Goal: Task Accomplishment & Management: Complete application form

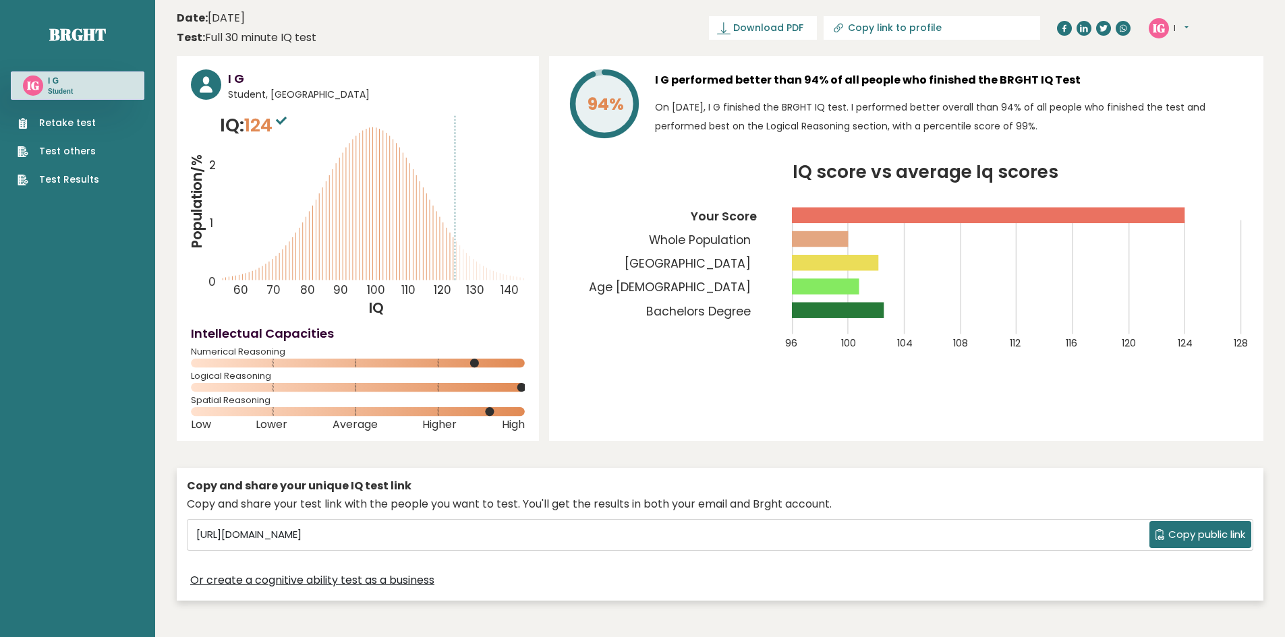
click at [76, 124] on link "Retake test" at bounding box center [59, 123] width 82 height 14
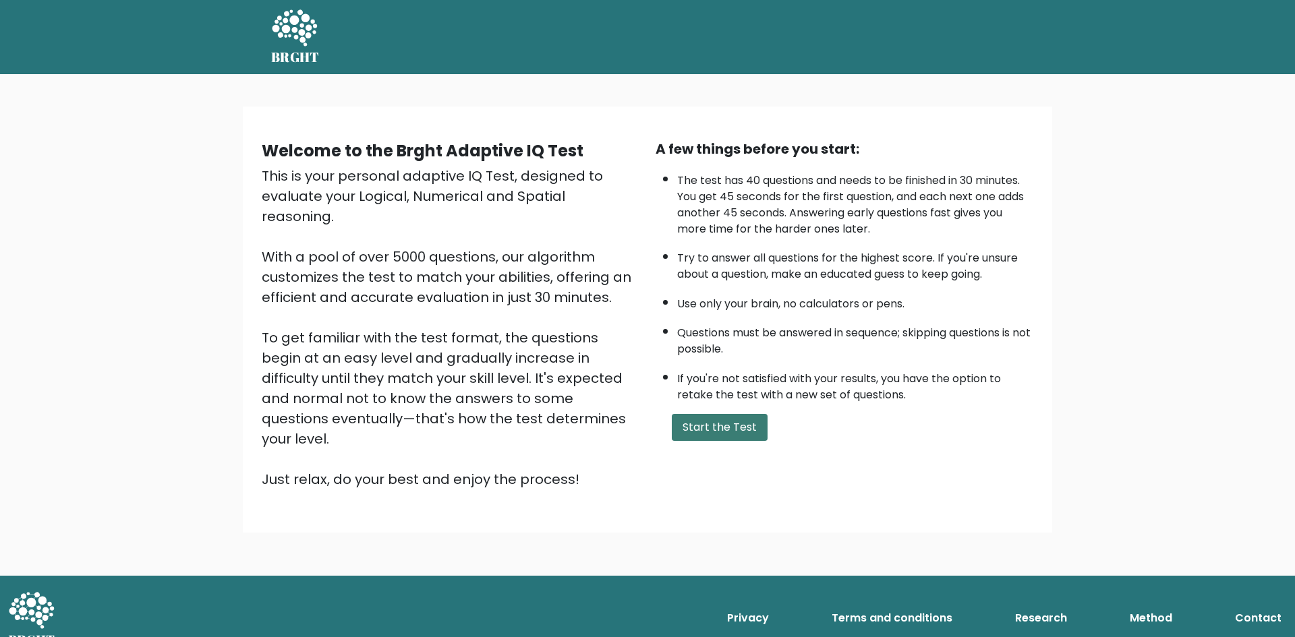
click at [727, 434] on button "Start the Test" at bounding box center [720, 427] width 96 height 27
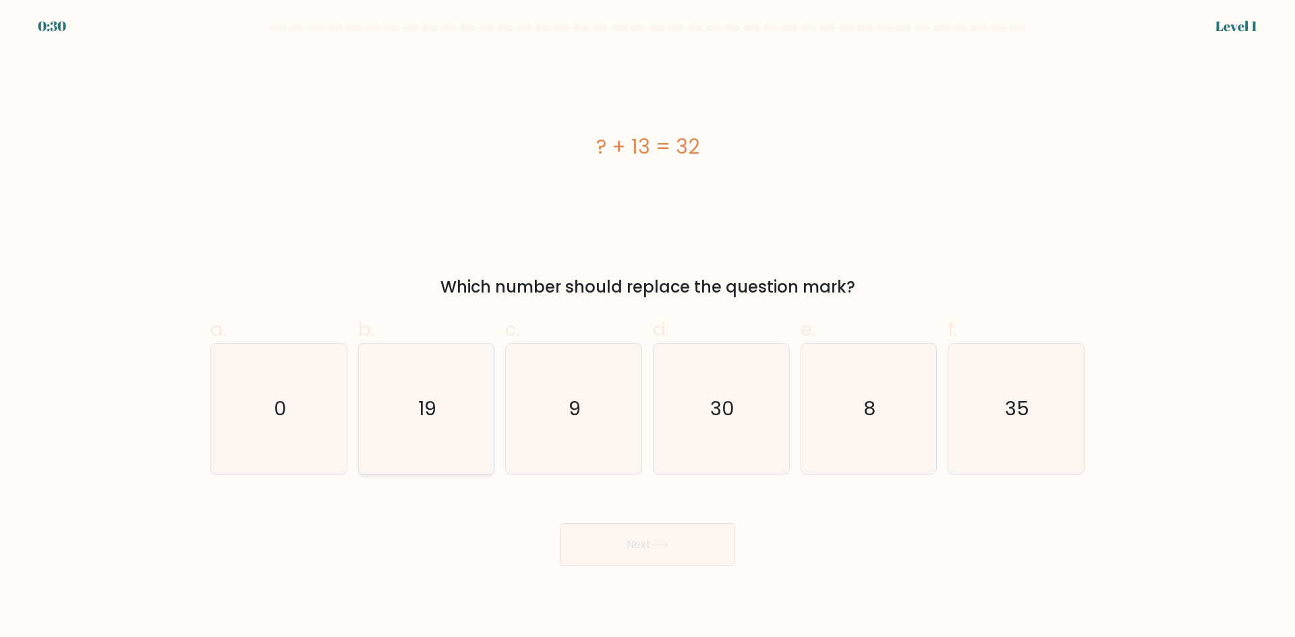
click at [417, 423] on icon "19" at bounding box center [426, 409] width 130 height 130
click at [647, 328] on input "b. 19" at bounding box center [647, 323] width 1 height 9
radio input "true"
click at [643, 537] on button "Next" at bounding box center [647, 544] width 175 height 43
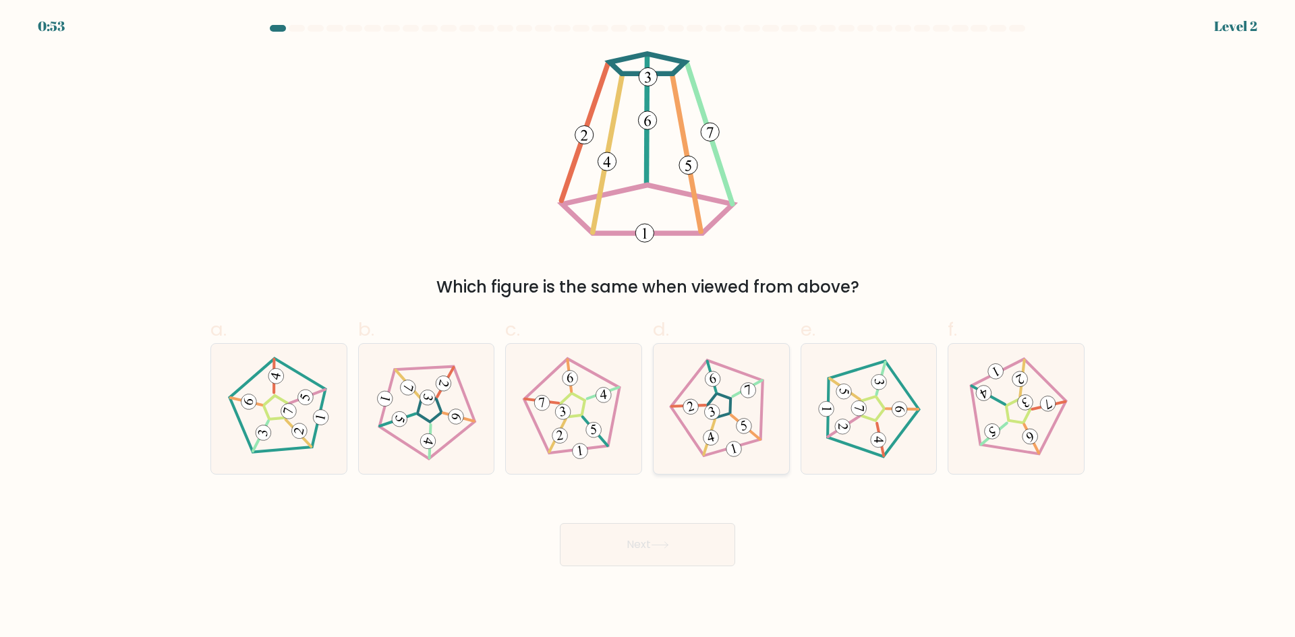
click at [696, 416] on icon at bounding box center [721, 409] width 104 height 104
click at [648, 328] on input "d." at bounding box center [647, 323] width 1 height 9
radio input "true"
click at [687, 537] on button "Next" at bounding box center [647, 544] width 175 height 43
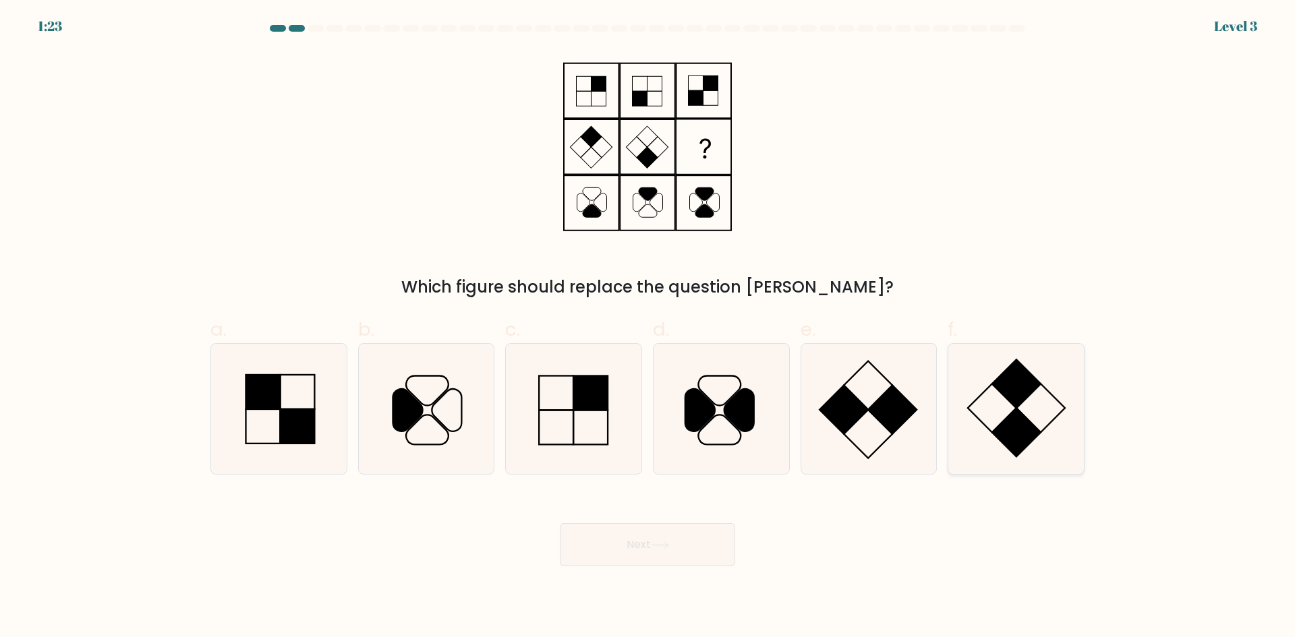
click at [1018, 430] on rect at bounding box center [1016, 432] width 49 height 49
click at [648, 328] on input "f." at bounding box center [647, 323] width 1 height 9
radio input "true"
click at [691, 539] on button "Next" at bounding box center [647, 544] width 175 height 43
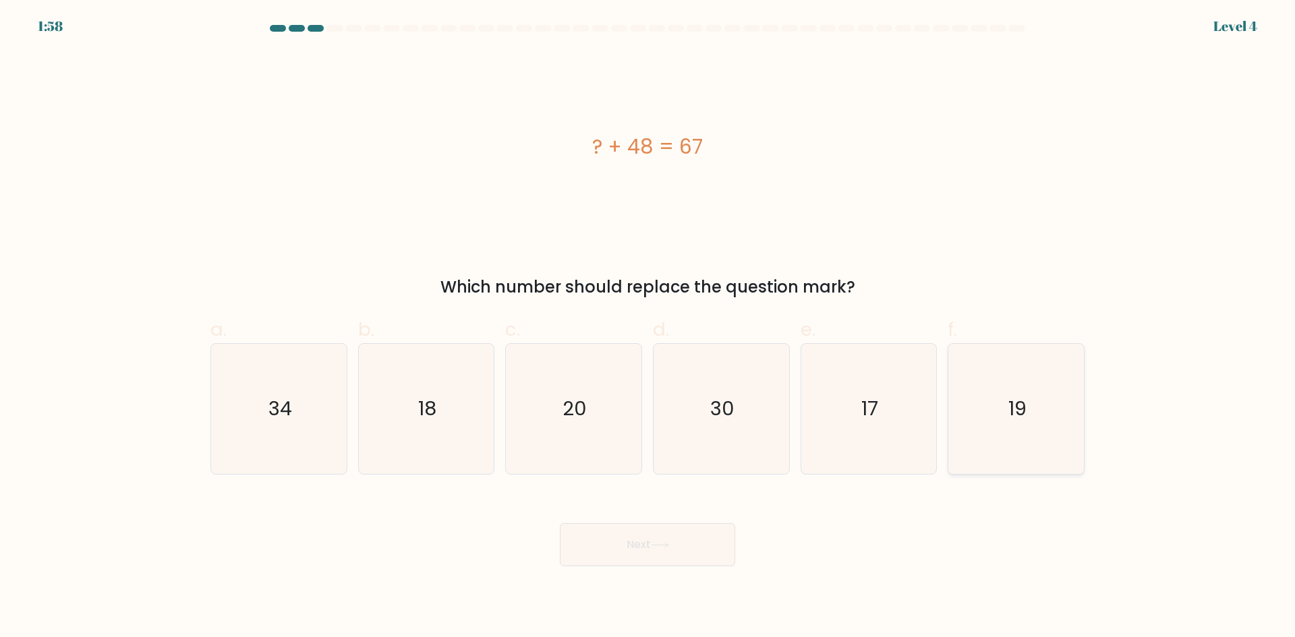
click at [1001, 401] on icon "19" at bounding box center [1016, 409] width 130 height 130
click at [648, 328] on input "f. 19" at bounding box center [647, 323] width 1 height 9
radio input "true"
click at [687, 548] on button "Next" at bounding box center [647, 544] width 175 height 43
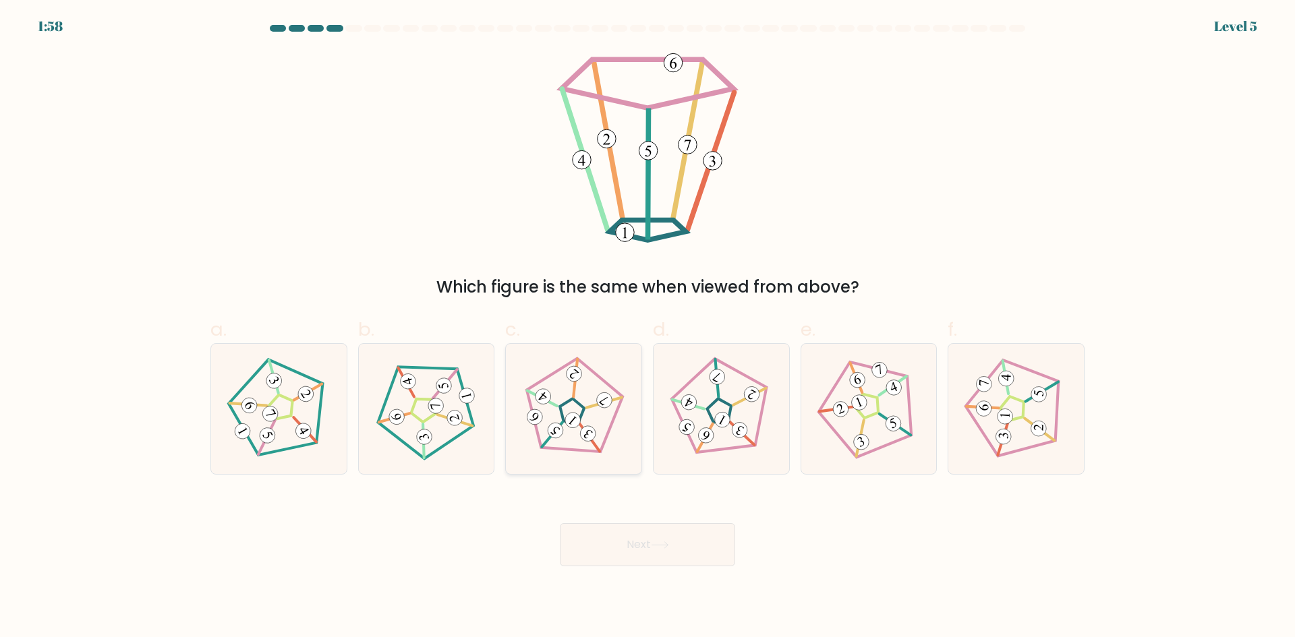
click at [569, 416] on 792 at bounding box center [573, 420] width 22 height 22
click at [647, 328] on input "c." at bounding box center [647, 323] width 1 height 9
radio input "true"
click at [632, 558] on button "Next" at bounding box center [647, 544] width 175 height 43
click at [632, 539] on button "Next" at bounding box center [647, 544] width 175 height 43
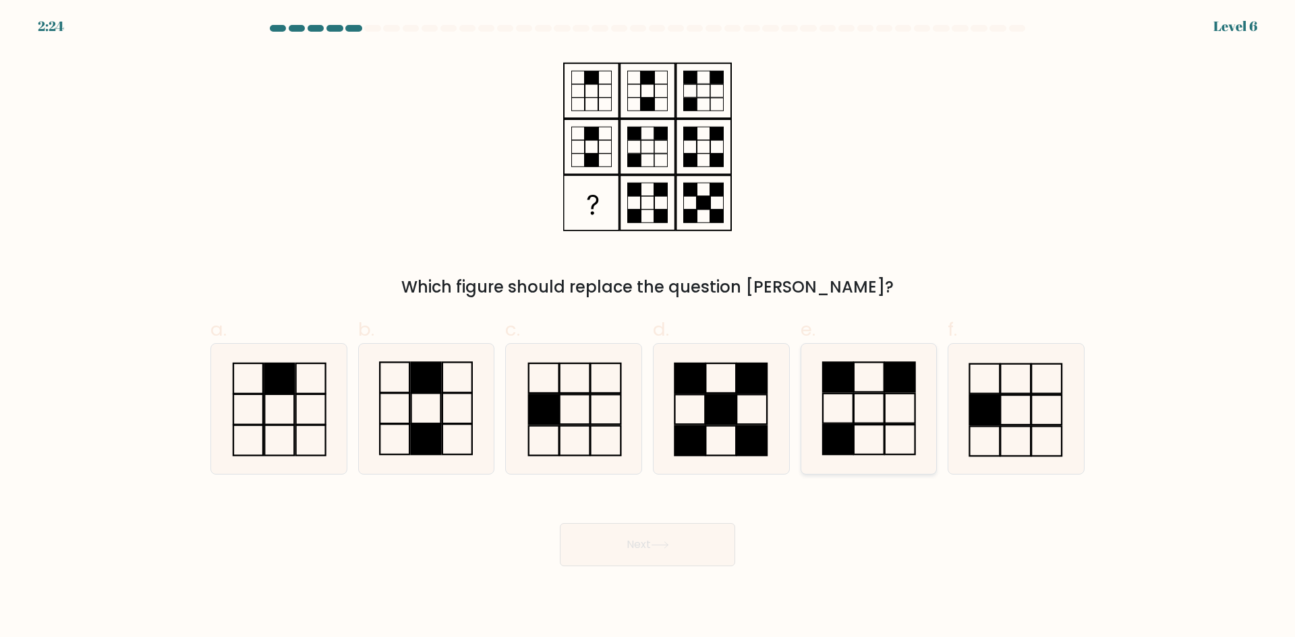
click at [860, 421] on icon at bounding box center [868, 409] width 130 height 130
click at [648, 328] on input "e." at bounding box center [647, 323] width 1 height 9
radio input "true"
click at [676, 539] on button "Next" at bounding box center [647, 544] width 175 height 43
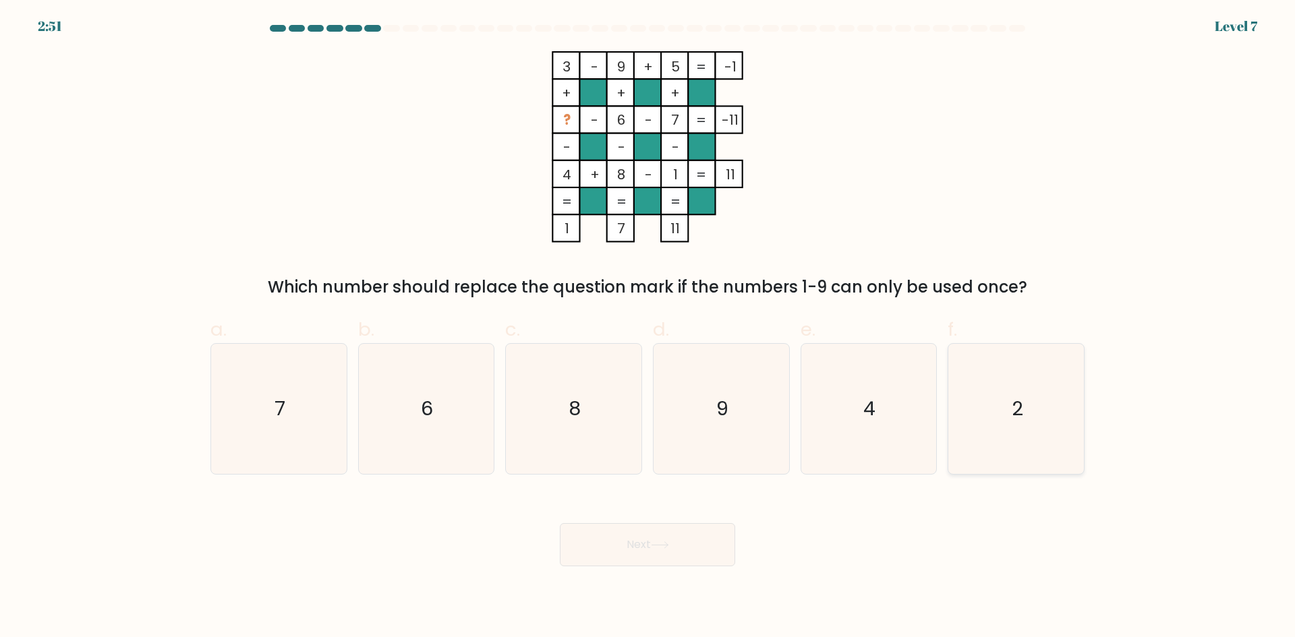
click at [1003, 382] on icon "2" at bounding box center [1016, 409] width 130 height 130
click at [648, 328] on input "f. 2" at bounding box center [647, 323] width 1 height 9
radio input "true"
click at [629, 539] on button "Next" at bounding box center [647, 544] width 175 height 43
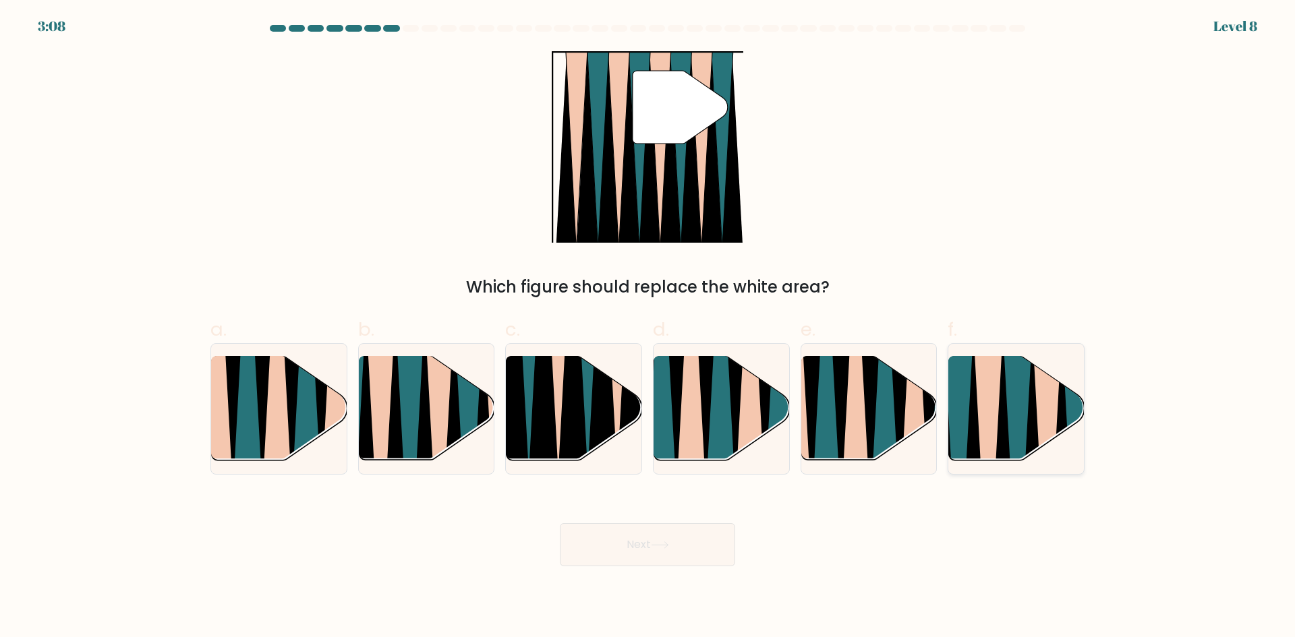
click at [986, 405] on icon at bounding box center [988, 465] width 30 height 271
click at [648, 328] on input "f." at bounding box center [647, 323] width 1 height 9
radio input "true"
click at [626, 540] on button "Next" at bounding box center [647, 544] width 175 height 43
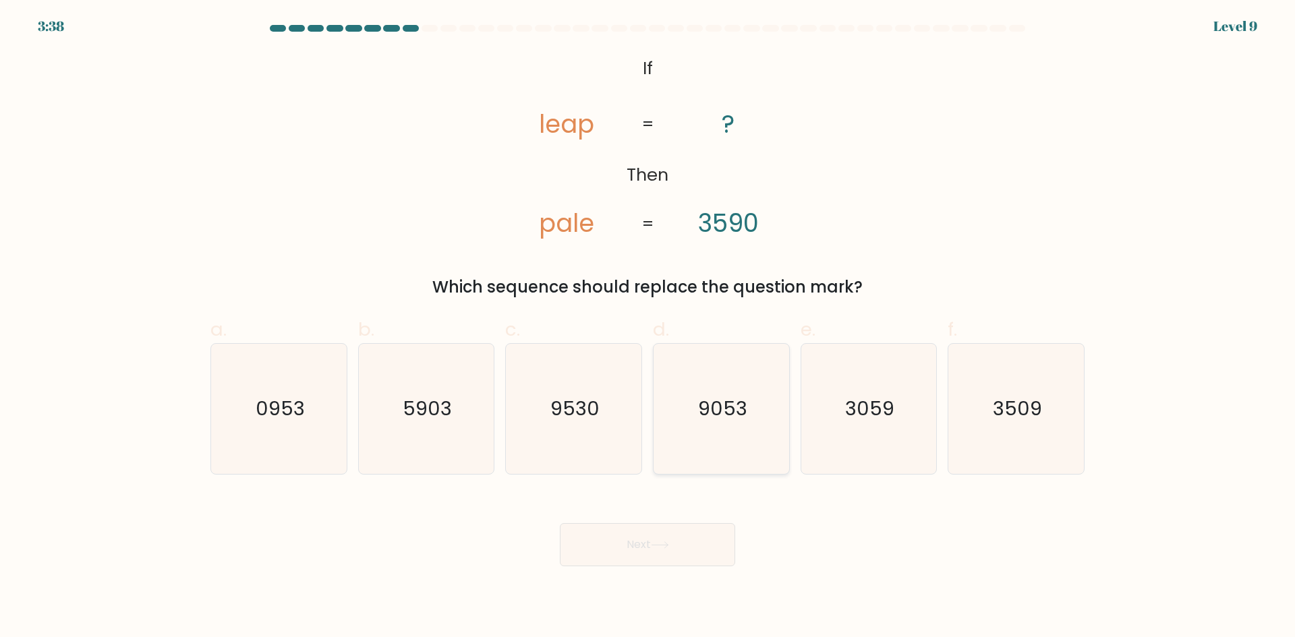
click at [726, 388] on icon "9053" at bounding box center [721, 409] width 130 height 130
click at [648, 328] on input "d. 9053" at bounding box center [647, 323] width 1 height 9
radio input "true"
click at [658, 547] on icon at bounding box center [660, 545] width 18 height 7
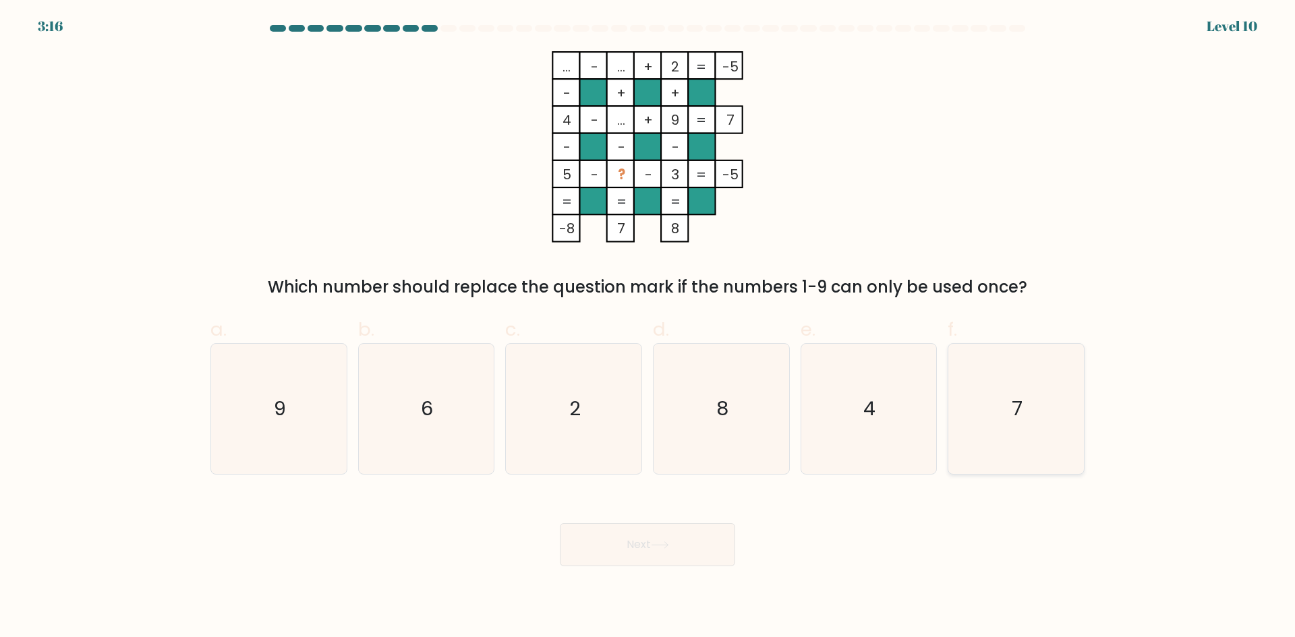
click at [993, 396] on icon "7" at bounding box center [1016, 409] width 130 height 130
click at [648, 328] on input "f. 7" at bounding box center [647, 323] width 1 height 9
radio input "true"
click at [664, 529] on button "Next" at bounding box center [647, 544] width 175 height 43
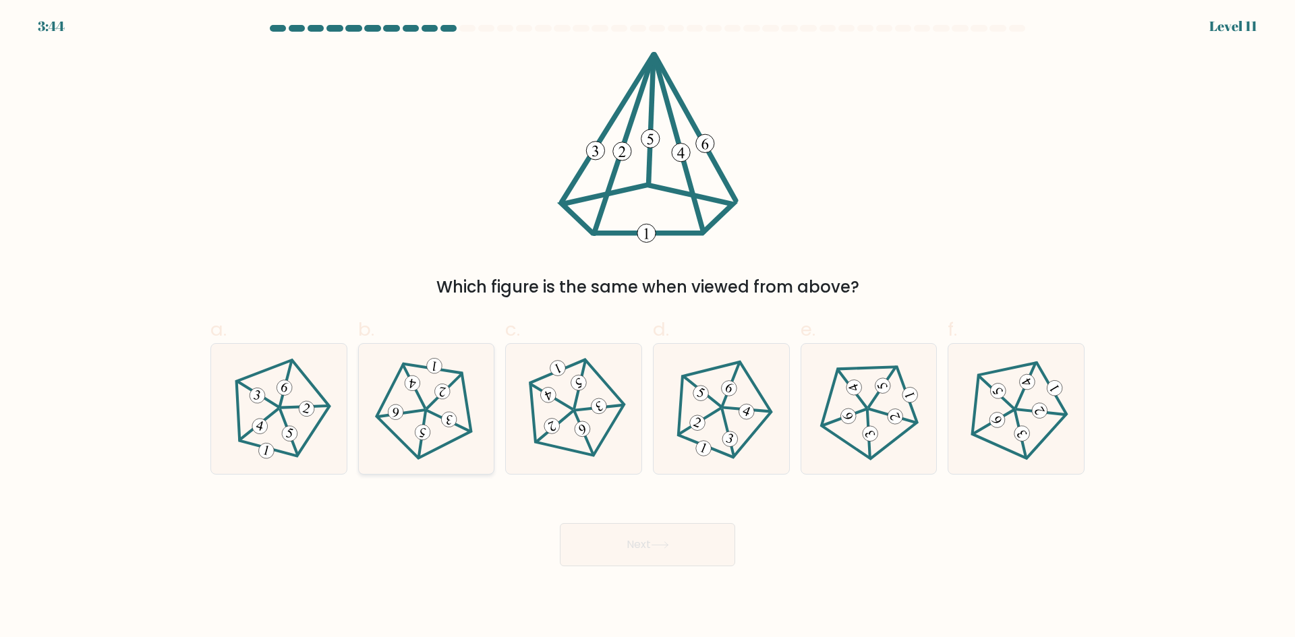
click at [417, 395] on icon at bounding box center [426, 409] width 104 height 104
click at [647, 328] on input "b." at bounding box center [647, 323] width 1 height 9
radio input "true"
click at [658, 535] on button "Next" at bounding box center [647, 544] width 175 height 43
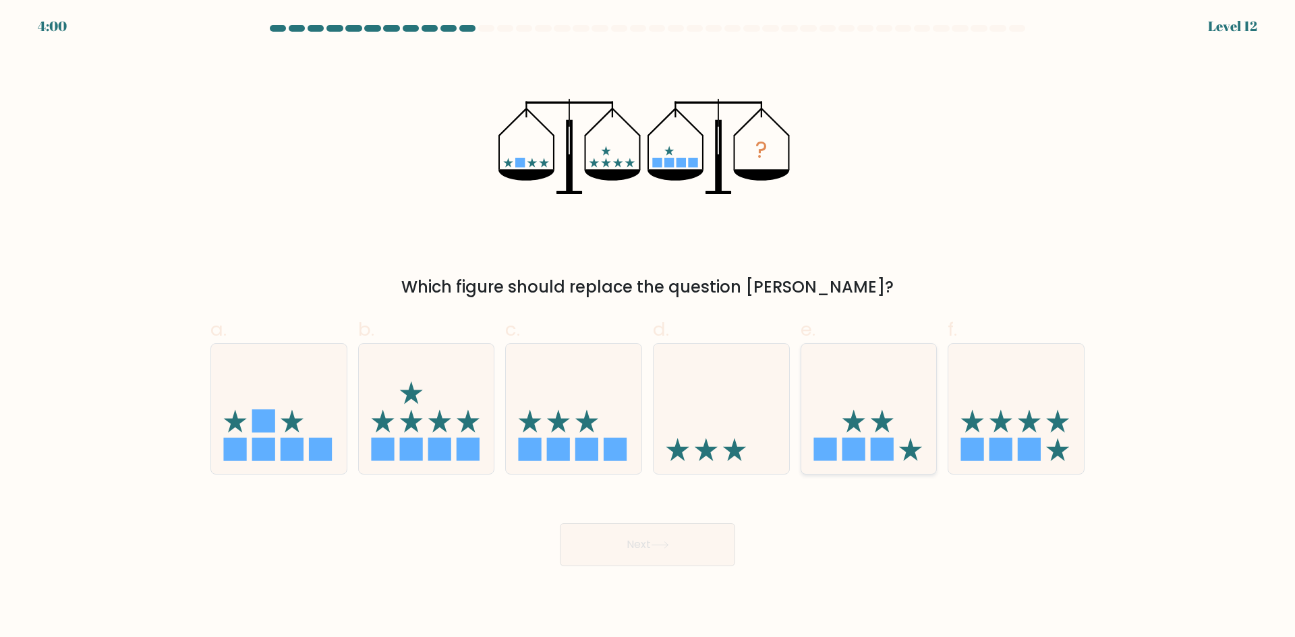
click at [869, 421] on icon at bounding box center [869, 409] width 136 height 112
click at [648, 328] on input "e." at bounding box center [647, 323] width 1 height 9
radio input "true"
click at [662, 537] on button "Next" at bounding box center [647, 544] width 175 height 43
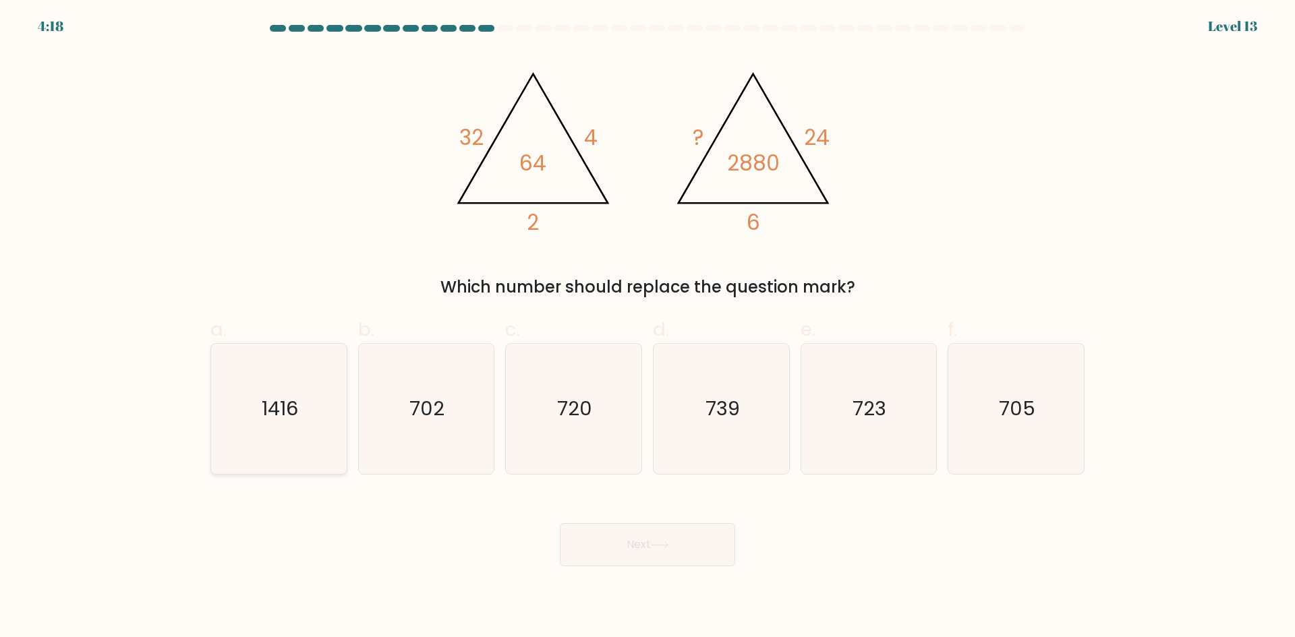
click at [281, 431] on icon "1416" at bounding box center [279, 409] width 130 height 130
click at [647, 328] on input "a. 1416" at bounding box center [647, 323] width 1 height 9
radio input "true"
click at [659, 537] on button "Next" at bounding box center [647, 544] width 175 height 43
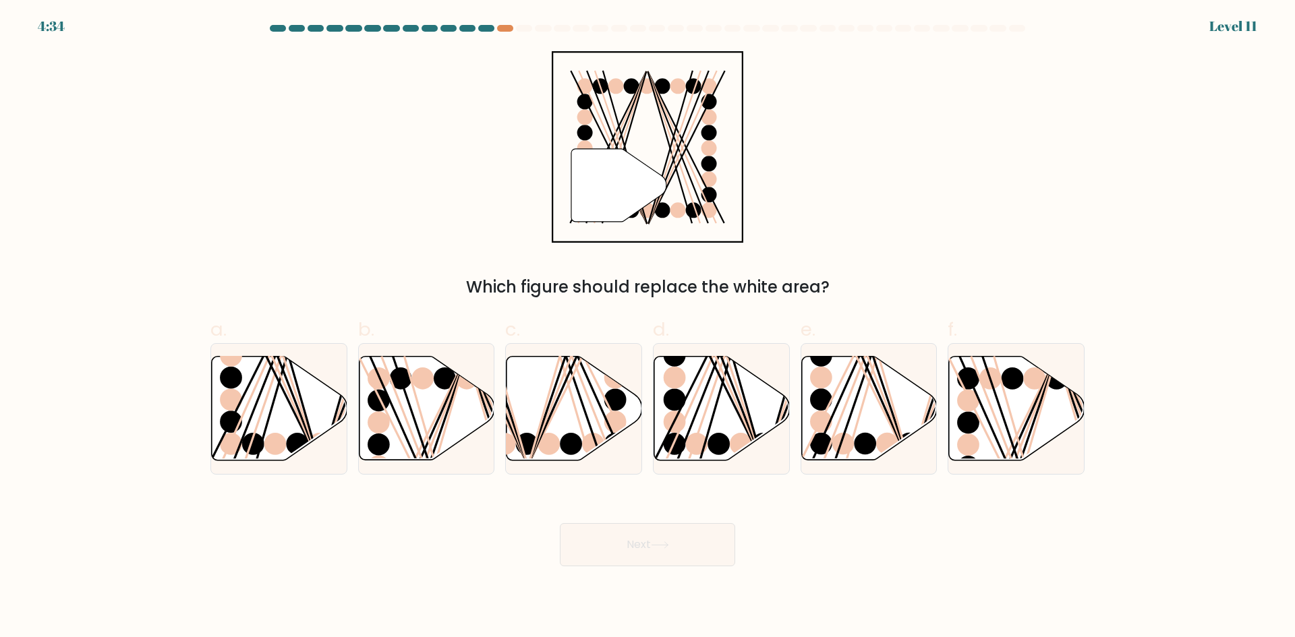
click at [179, 395] on form at bounding box center [647, 296] width 1295 height 542
click at [281, 424] on icon at bounding box center [280, 409] width 136 height 104
click at [647, 328] on input "a." at bounding box center [647, 323] width 1 height 9
radio input "true"
click at [625, 546] on button "Next" at bounding box center [647, 544] width 175 height 43
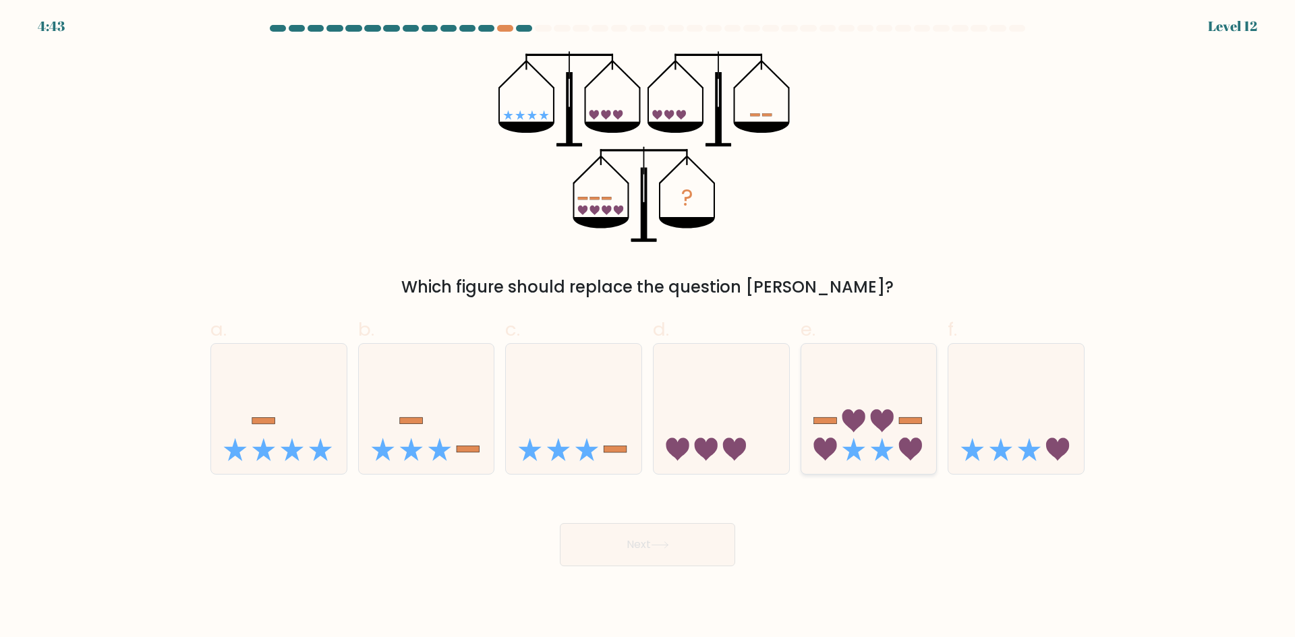
click at [887, 419] on icon at bounding box center [882, 421] width 23 height 23
click at [648, 328] on input "e." at bounding box center [647, 323] width 1 height 9
radio input "true"
click at [635, 539] on button "Next" at bounding box center [647, 544] width 175 height 43
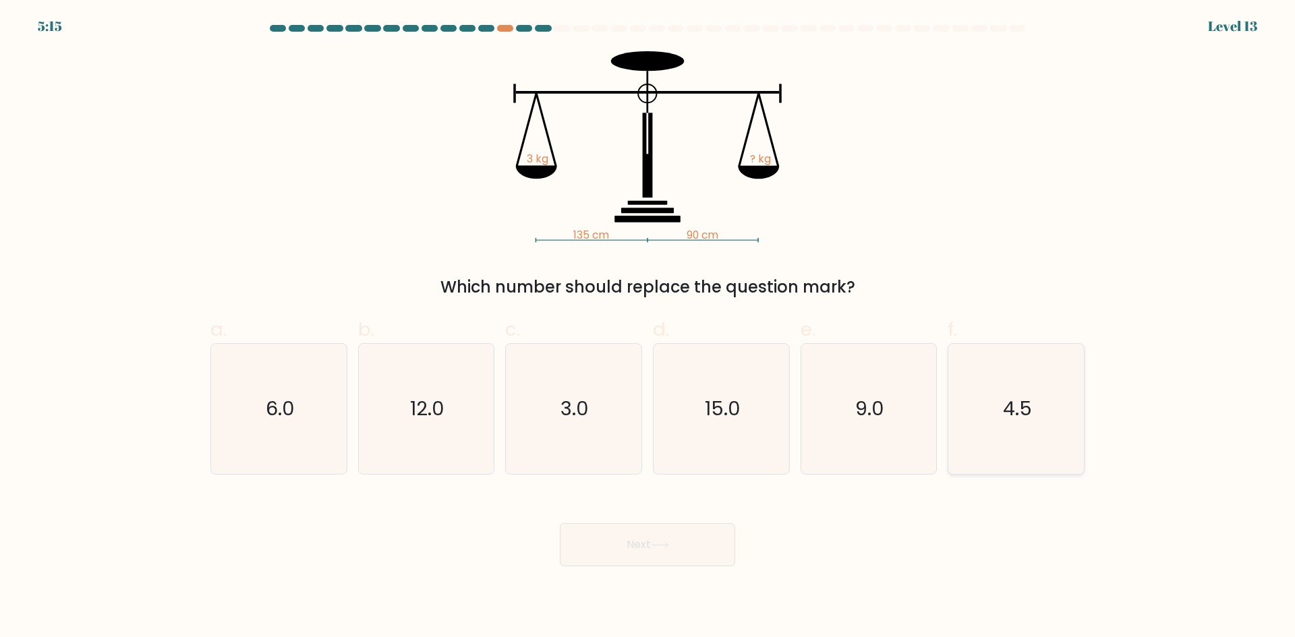
click at [1040, 421] on icon "4.5" at bounding box center [1016, 409] width 130 height 130
click at [648, 328] on input "f. 4.5" at bounding box center [647, 323] width 1 height 9
radio input "true"
click at [654, 539] on button "Next" at bounding box center [647, 544] width 175 height 43
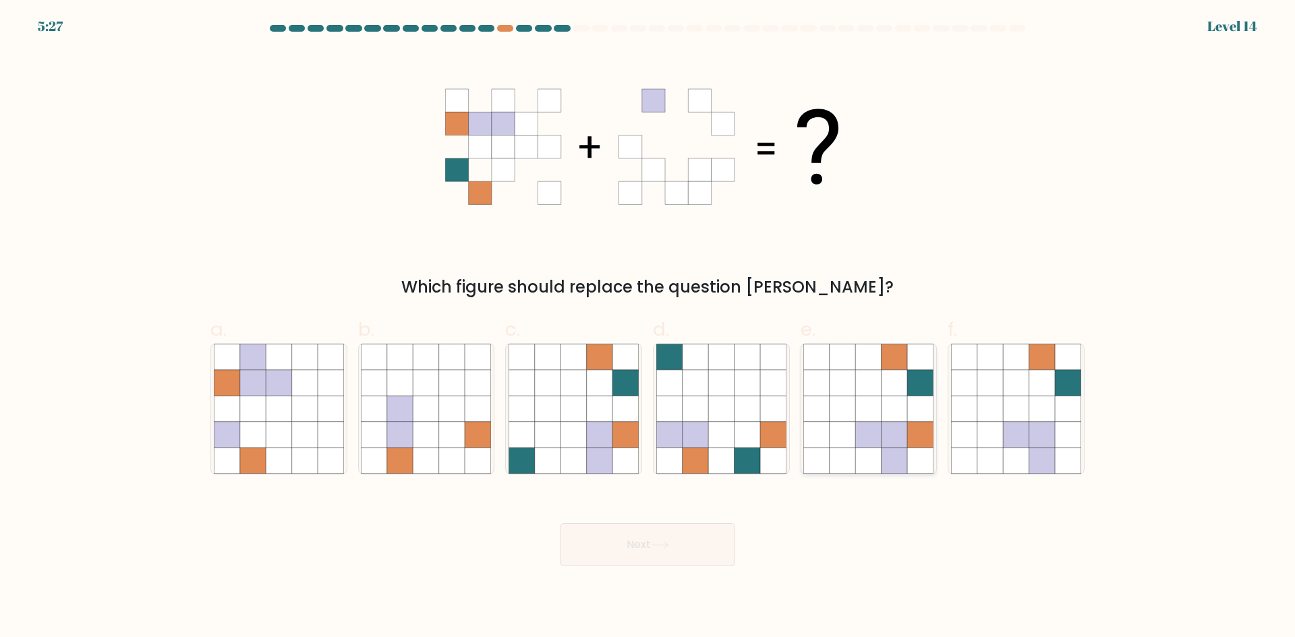
click at [899, 403] on icon at bounding box center [894, 409] width 26 height 26
click at [648, 328] on input "e." at bounding box center [647, 323] width 1 height 9
radio input "true"
click at [1012, 422] on icon at bounding box center [1016, 435] width 26 height 26
click at [648, 328] on input "f." at bounding box center [647, 323] width 1 height 9
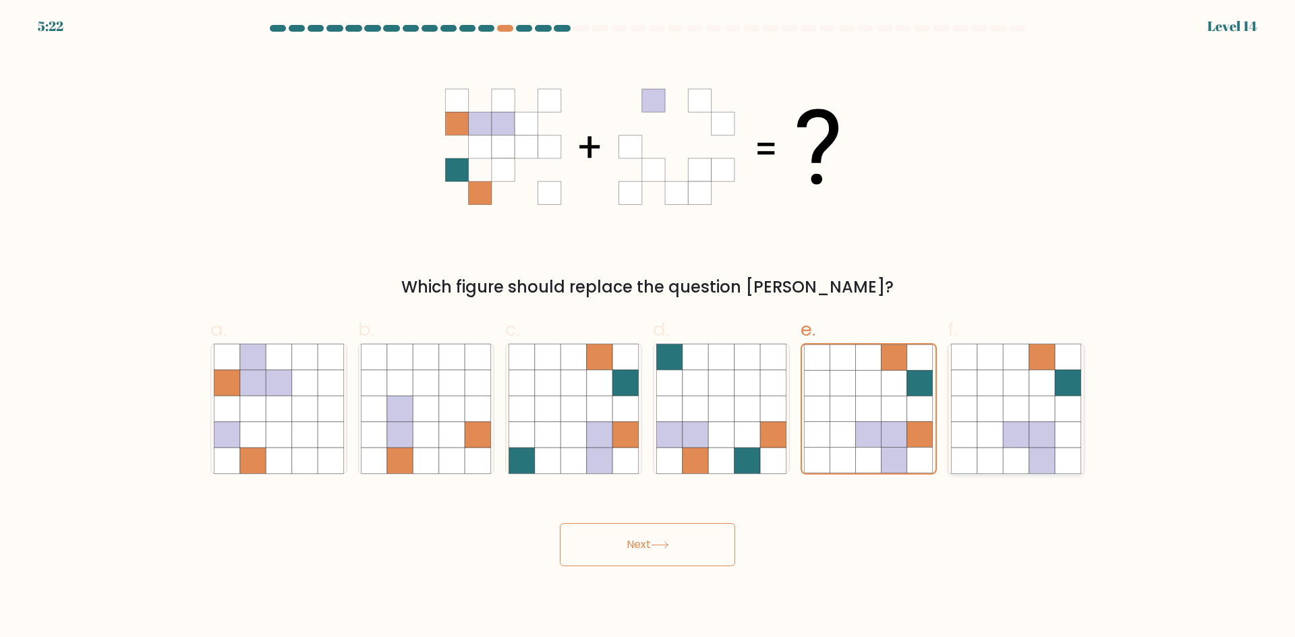
radio input "true"
click at [647, 537] on button "Next" at bounding box center [647, 544] width 175 height 43
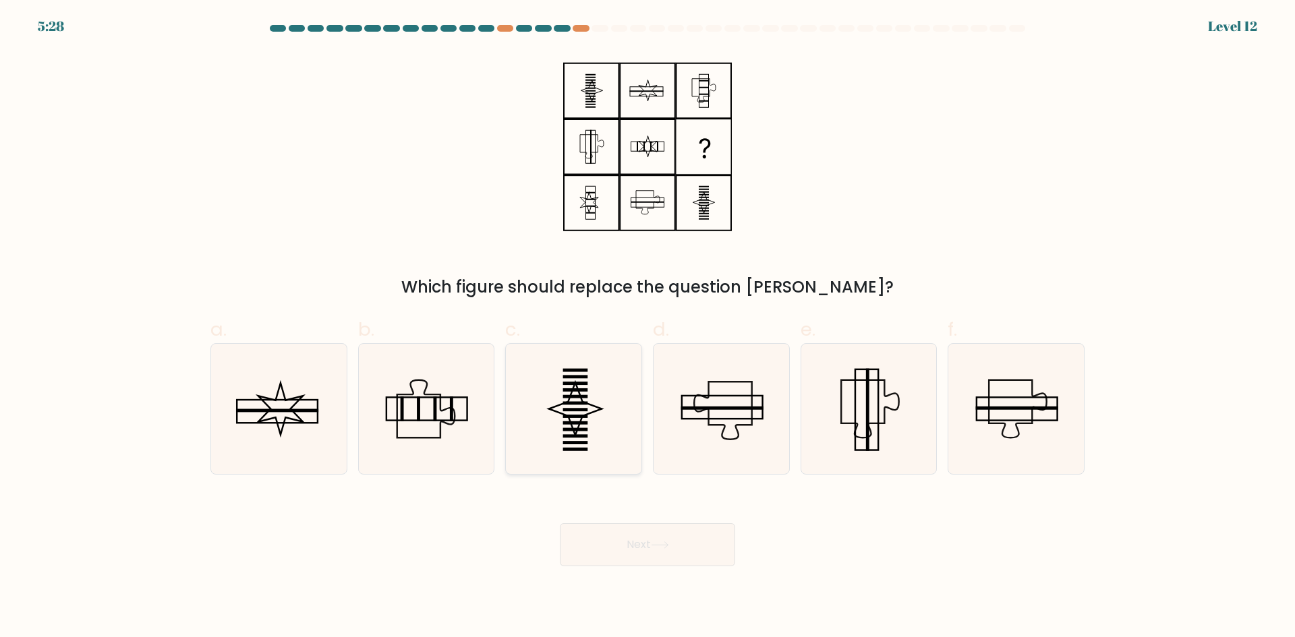
click at [575, 403] on rect at bounding box center [575, 402] width 25 height 3
click at [647, 328] on input "c." at bounding box center [647, 323] width 1 height 9
radio input "true"
click at [693, 541] on button "Next" at bounding box center [647, 544] width 175 height 43
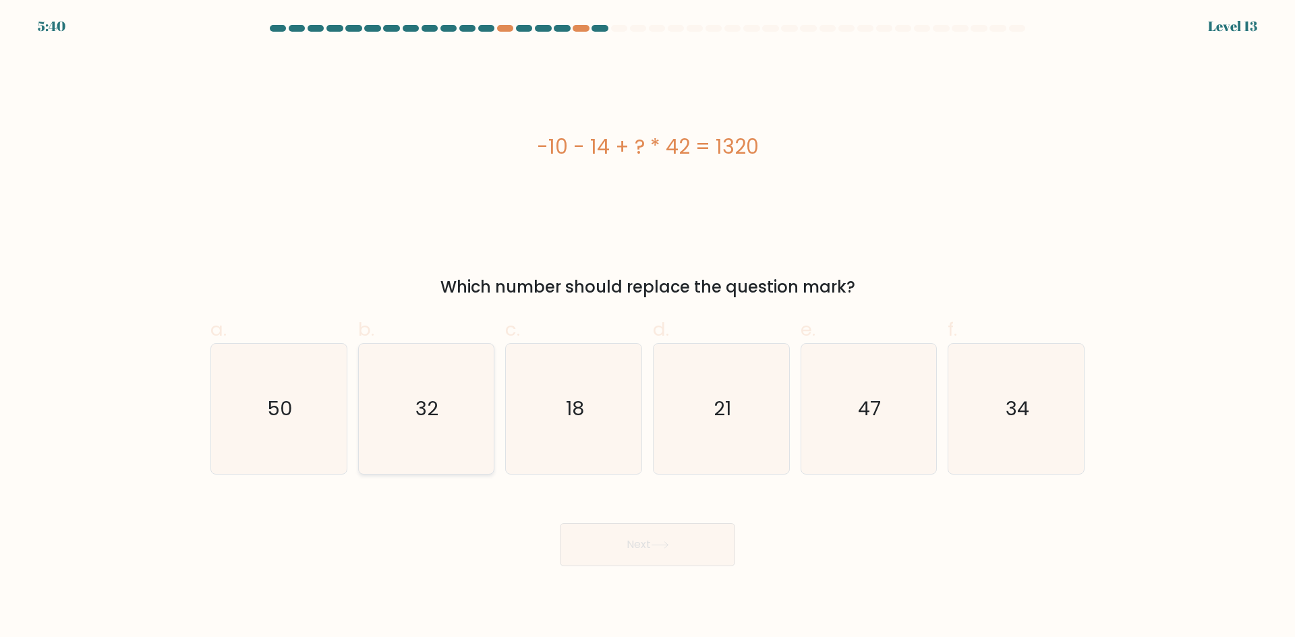
click at [433, 416] on text "32" at bounding box center [427, 408] width 23 height 27
click at [647, 328] on input "b. 32" at bounding box center [647, 323] width 1 height 9
radio input "true"
click at [641, 556] on button "Next" at bounding box center [647, 544] width 175 height 43
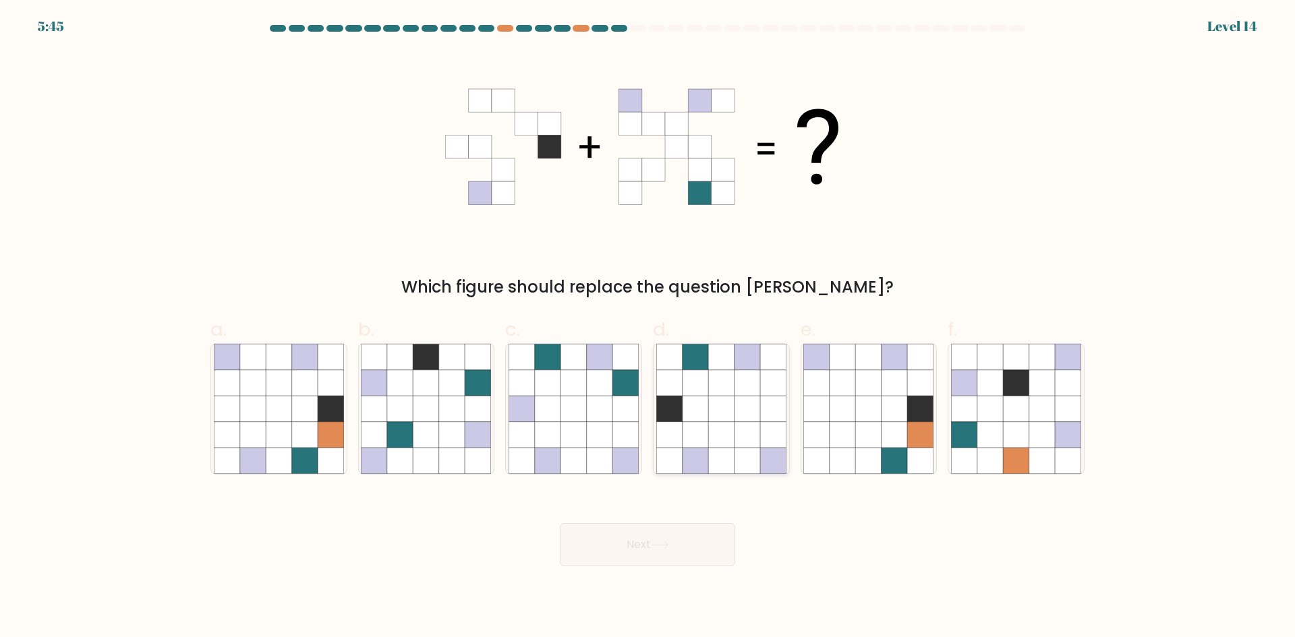
click at [758, 383] on icon at bounding box center [747, 383] width 26 height 26
click at [648, 328] on input "d." at bounding box center [647, 323] width 1 height 9
radio input "true"
click at [648, 544] on button "Next" at bounding box center [647, 544] width 175 height 43
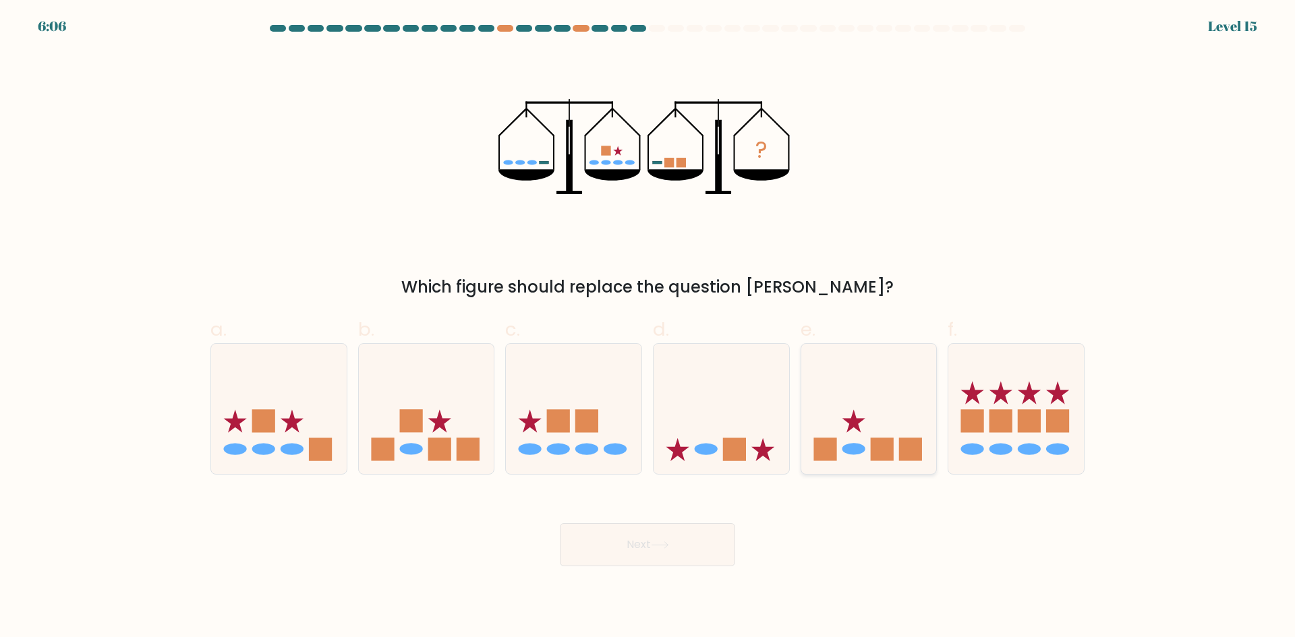
click at [902, 426] on icon at bounding box center [869, 409] width 136 height 112
click at [648, 328] on input "e." at bounding box center [647, 323] width 1 height 9
radio input "true"
click at [655, 540] on button "Next" at bounding box center [647, 544] width 175 height 43
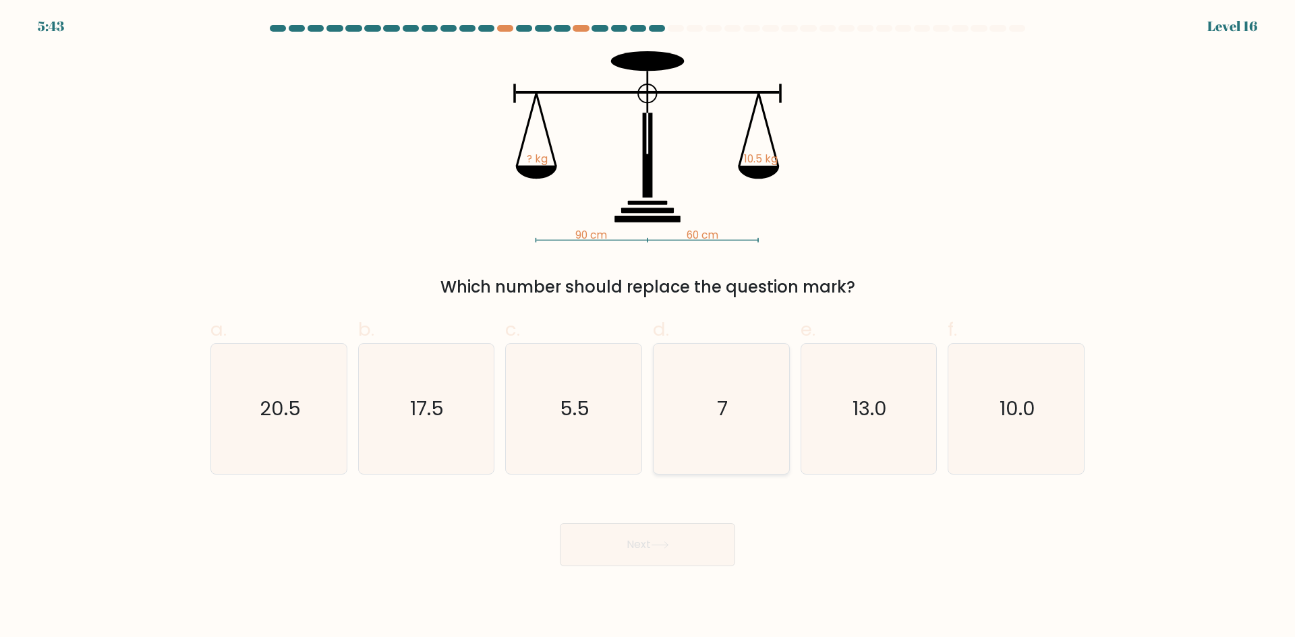
click at [742, 392] on icon "7" at bounding box center [721, 409] width 130 height 130
click at [648, 328] on input "d. 7" at bounding box center [647, 323] width 1 height 9
radio input "true"
click at [643, 548] on button "Next" at bounding box center [647, 544] width 175 height 43
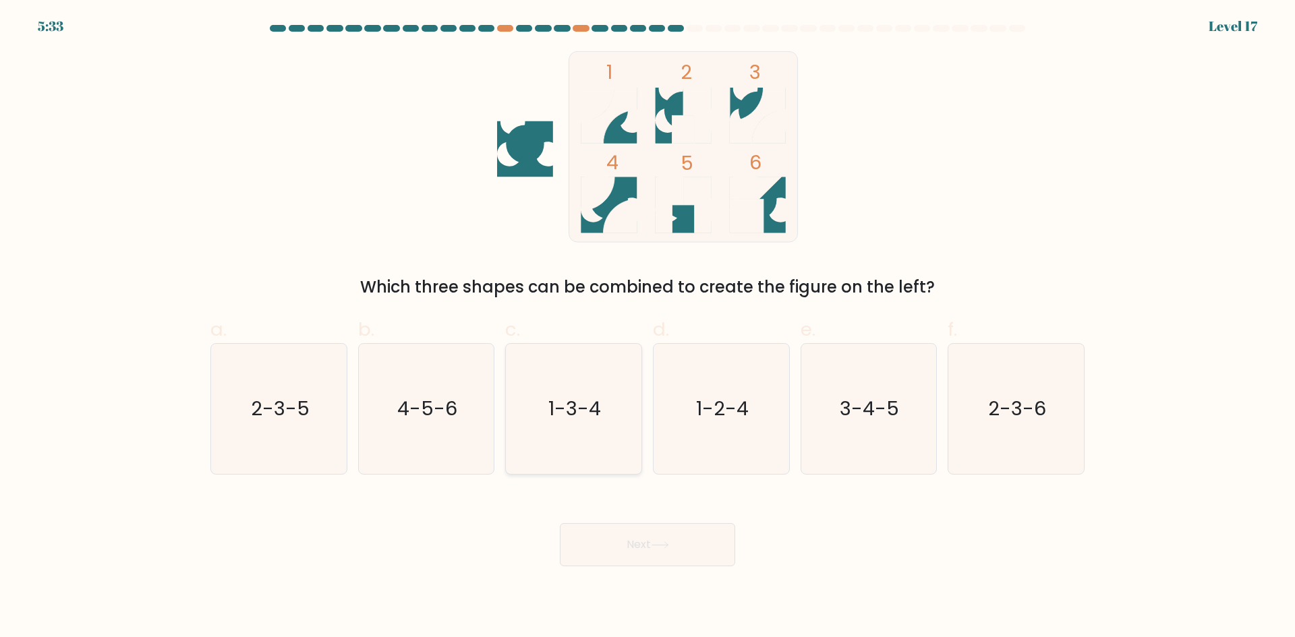
click at [591, 403] on text "1-3-4" at bounding box center [575, 408] width 53 height 27
click at [647, 328] on input "c. 1-3-4" at bounding box center [647, 323] width 1 height 9
radio input "true"
click at [647, 537] on button "Next" at bounding box center [647, 544] width 175 height 43
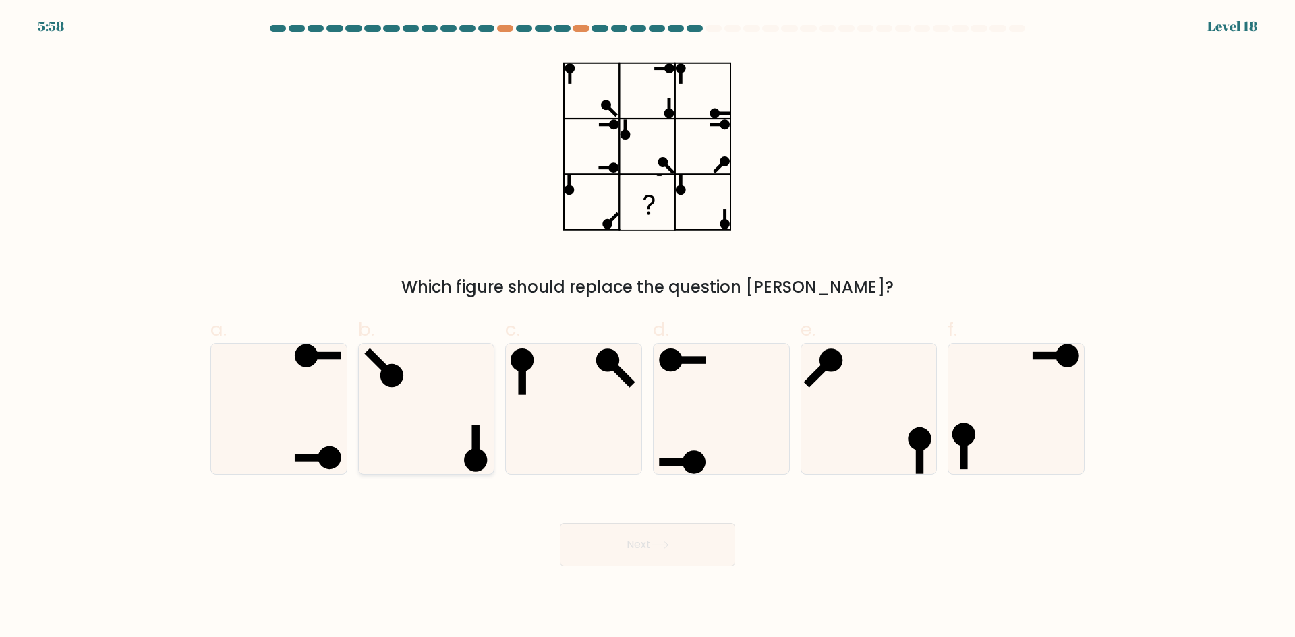
click at [397, 457] on icon at bounding box center [426, 409] width 130 height 130
click at [647, 328] on input "b." at bounding box center [647, 323] width 1 height 9
radio input "true"
click at [595, 543] on button "Next" at bounding box center [647, 544] width 175 height 43
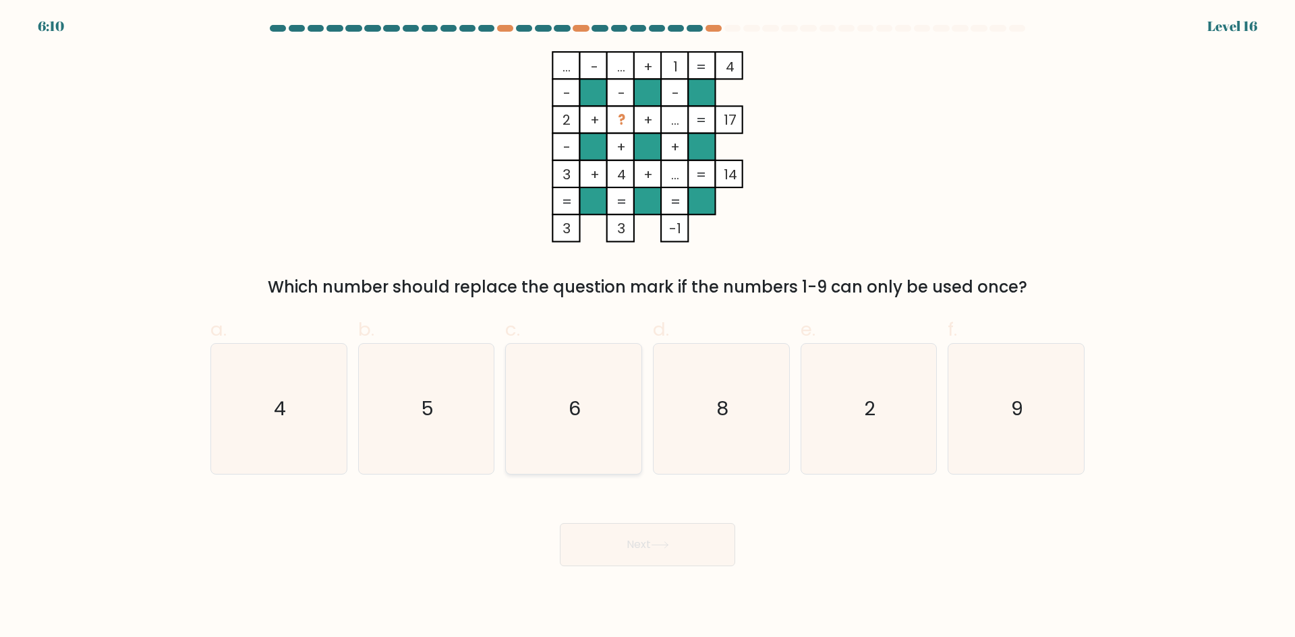
click at [560, 405] on icon "6" at bounding box center [573, 409] width 130 height 130
click at [647, 328] on input "c. 6" at bounding box center [647, 323] width 1 height 9
radio input "true"
click at [680, 542] on button "Next" at bounding box center [647, 544] width 175 height 43
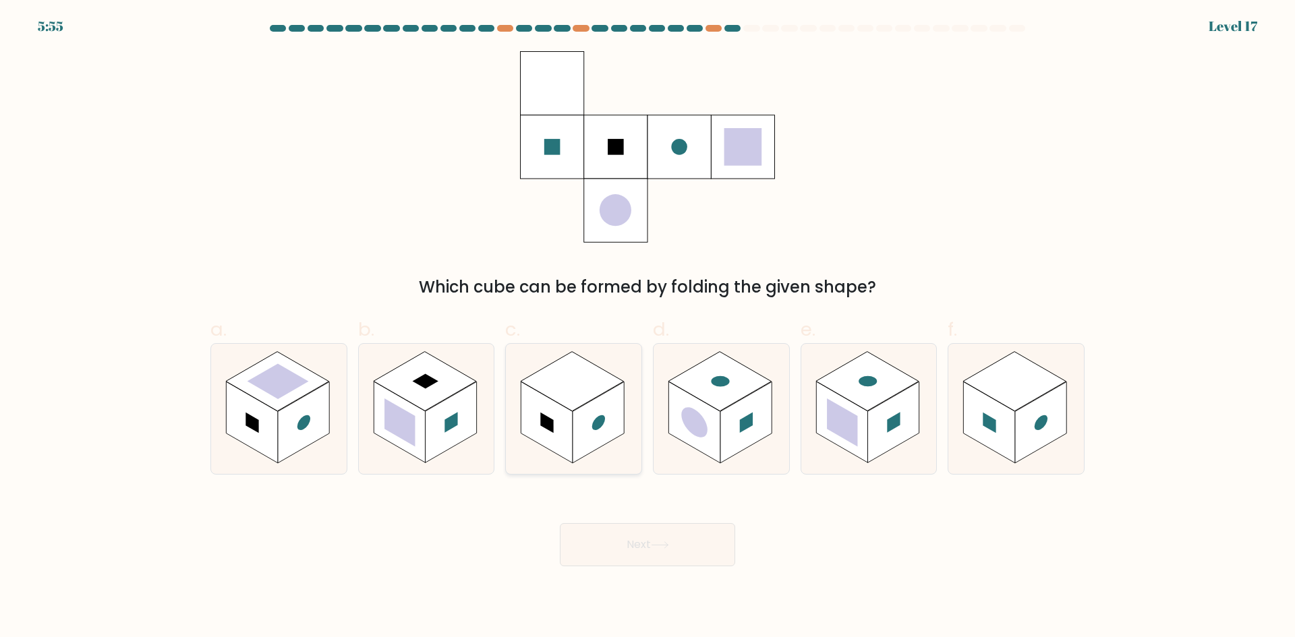
click at [554, 426] on rect at bounding box center [546, 423] width 51 height 82
click at [647, 328] on input "c." at bounding box center [647, 323] width 1 height 9
radio input "true"
click at [642, 541] on button "Next" at bounding box center [647, 544] width 175 height 43
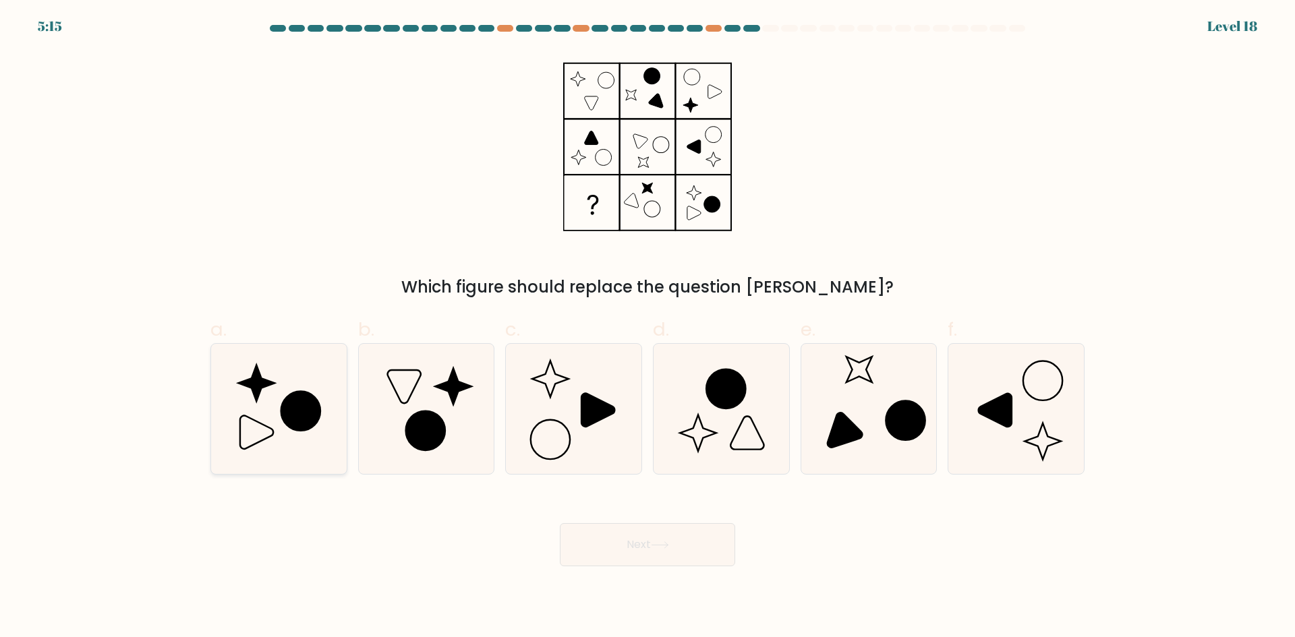
click at [281, 424] on icon at bounding box center [279, 409] width 130 height 130
click at [647, 328] on input "a." at bounding box center [647, 323] width 1 height 9
radio input "true"
click at [642, 542] on button "Next" at bounding box center [647, 544] width 175 height 43
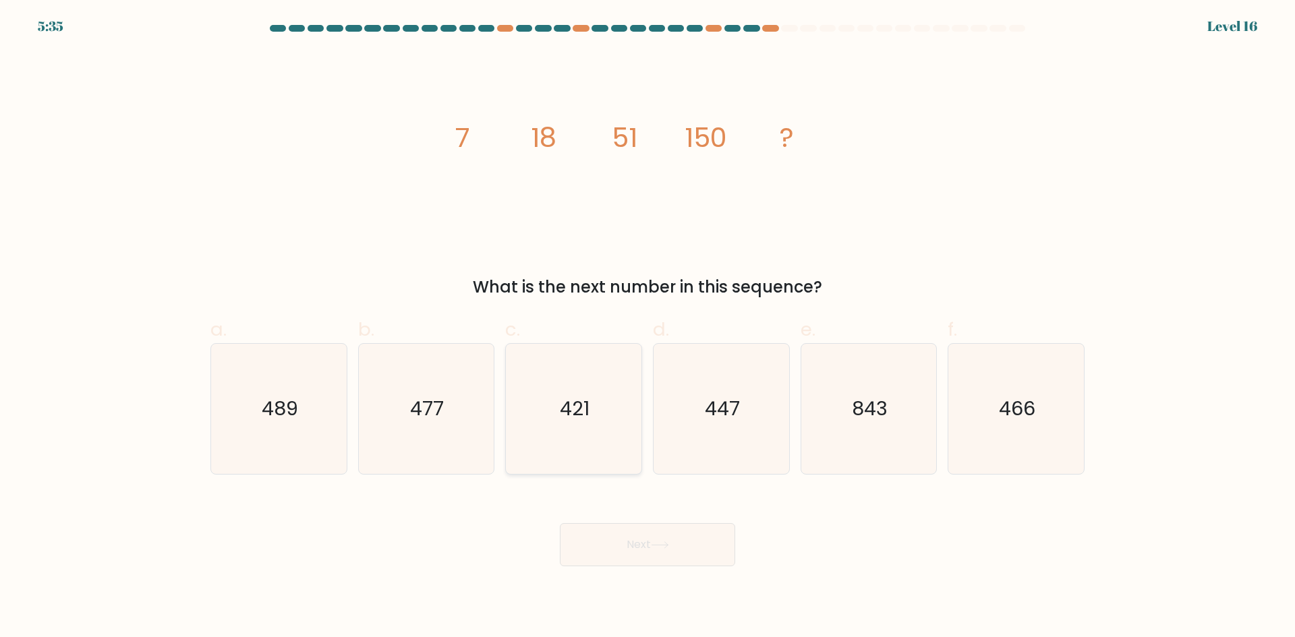
click at [603, 403] on icon "421" at bounding box center [573, 409] width 130 height 130
click at [647, 328] on input "c. 421" at bounding box center [647, 323] width 1 height 9
radio input "true"
click at [660, 531] on button "Next" at bounding box center [647, 544] width 175 height 43
click at [659, 554] on button "Next" at bounding box center [647, 544] width 175 height 43
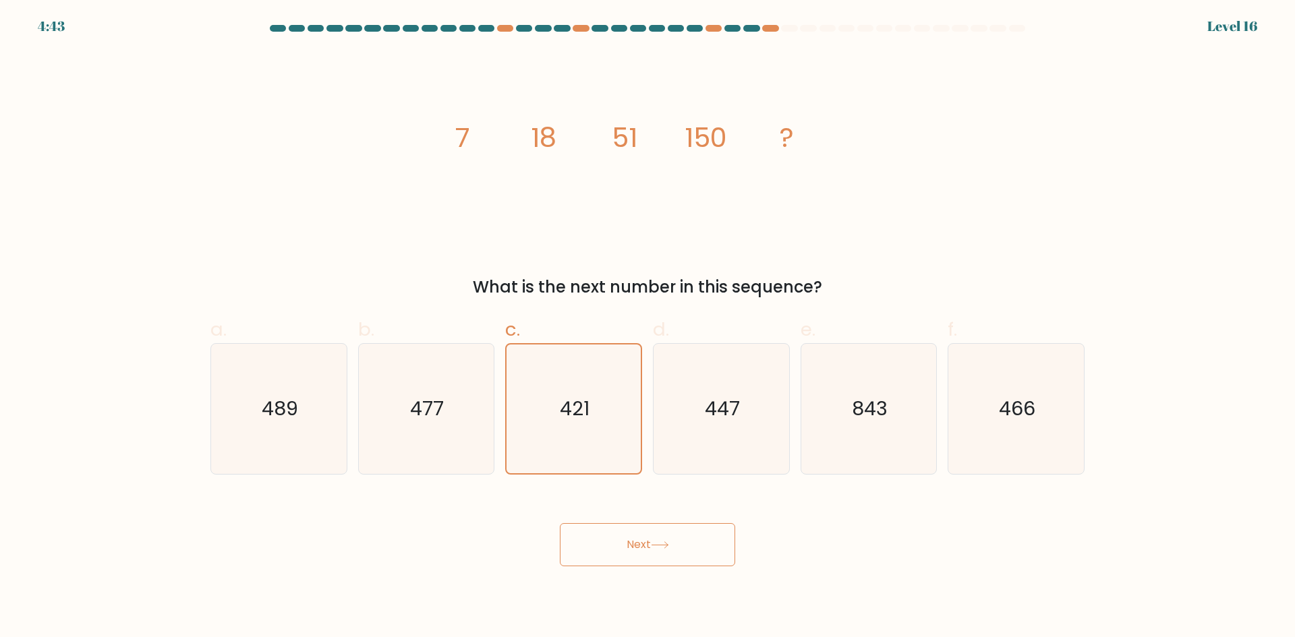
click at [676, 535] on button "Next" at bounding box center [647, 544] width 175 height 43
click at [842, 415] on icon "843" at bounding box center [868, 409] width 130 height 130
click at [648, 328] on input "e. 843" at bounding box center [647, 323] width 1 height 9
radio input "true"
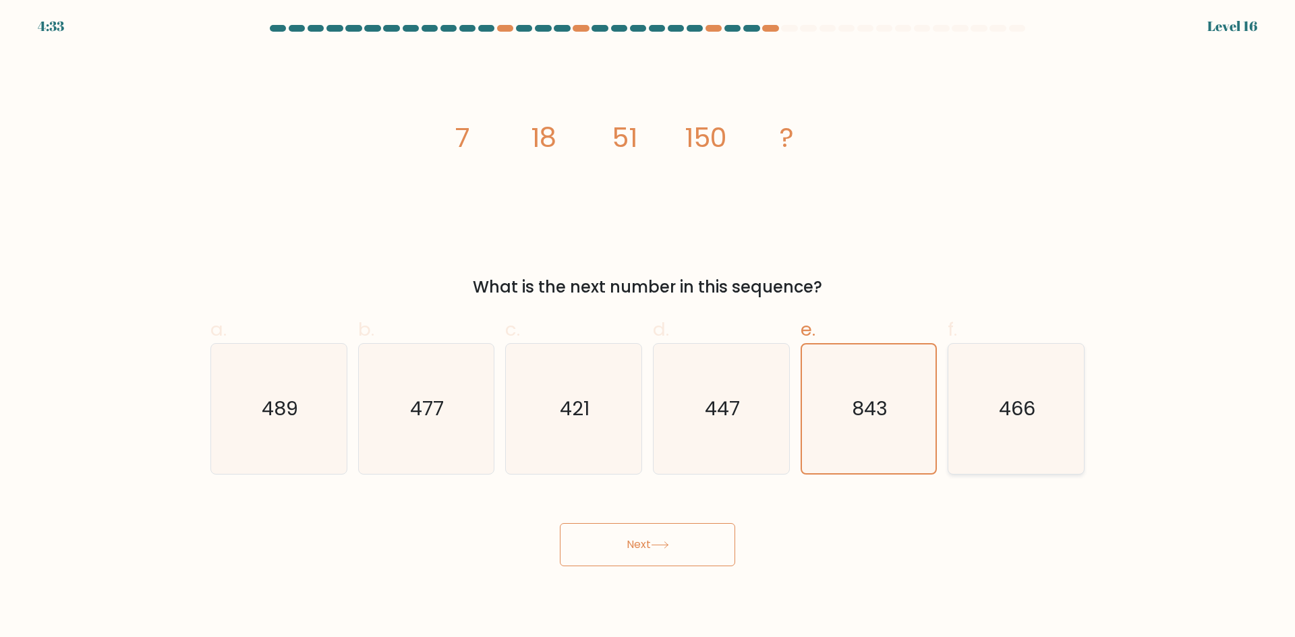
click at [1030, 419] on text "466" at bounding box center [1017, 408] width 36 height 27
click at [648, 328] on input "f. 466" at bounding box center [647, 323] width 1 height 9
radio input "true"
click at [682, 421] on icon "447" at bounding box center [721, 409] width 130 height 130
click at [648, 328] on input "d. 447" at bounding box center [647, 323] width 1 height 9
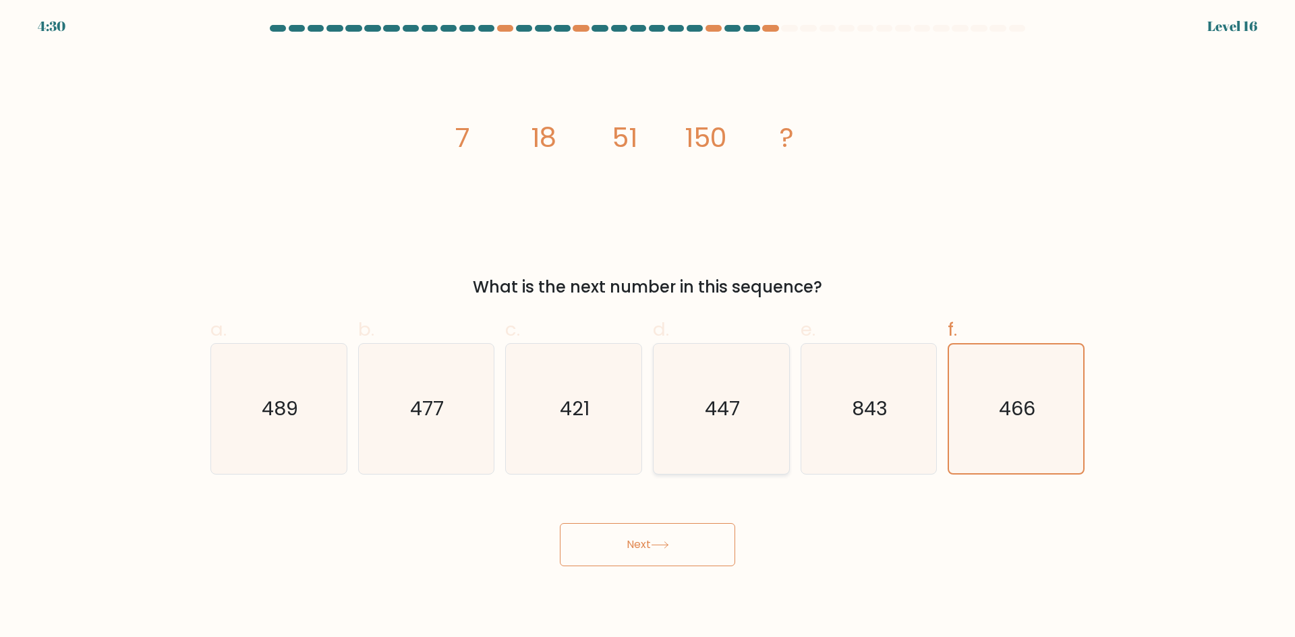
radio input "true"
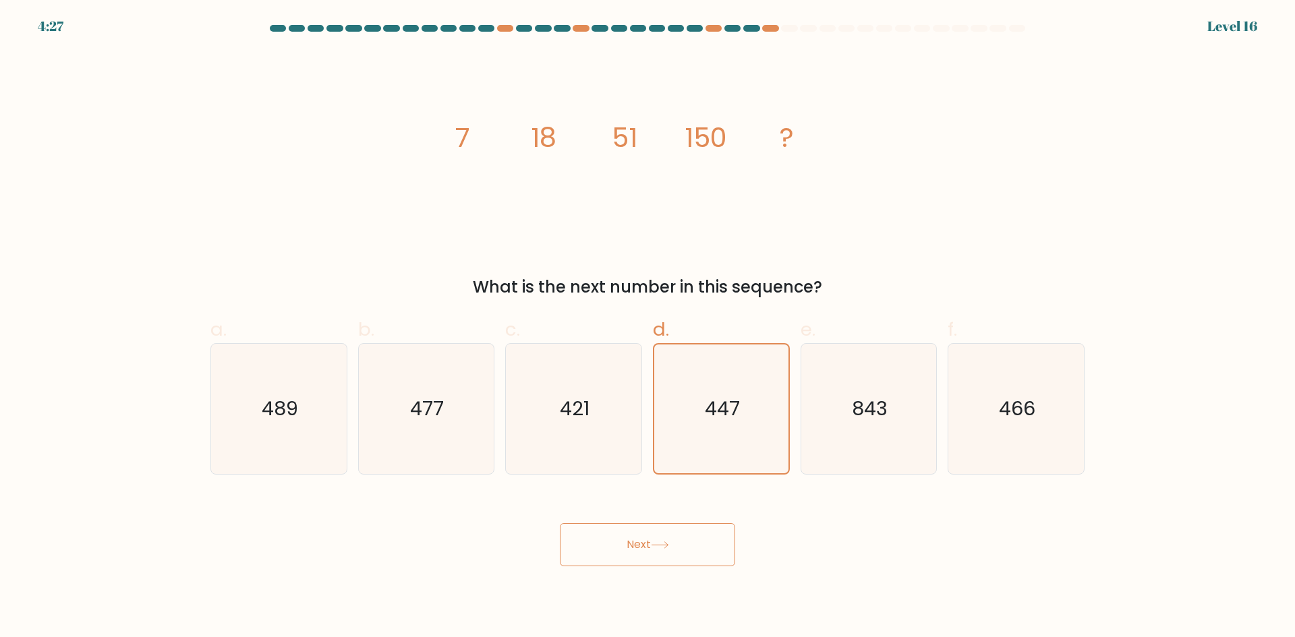
click at [657, 539] on button "Next" at bounding box center [647, 544] width 175 height 43
